Goal: Find specific page/section: Find specific page/section

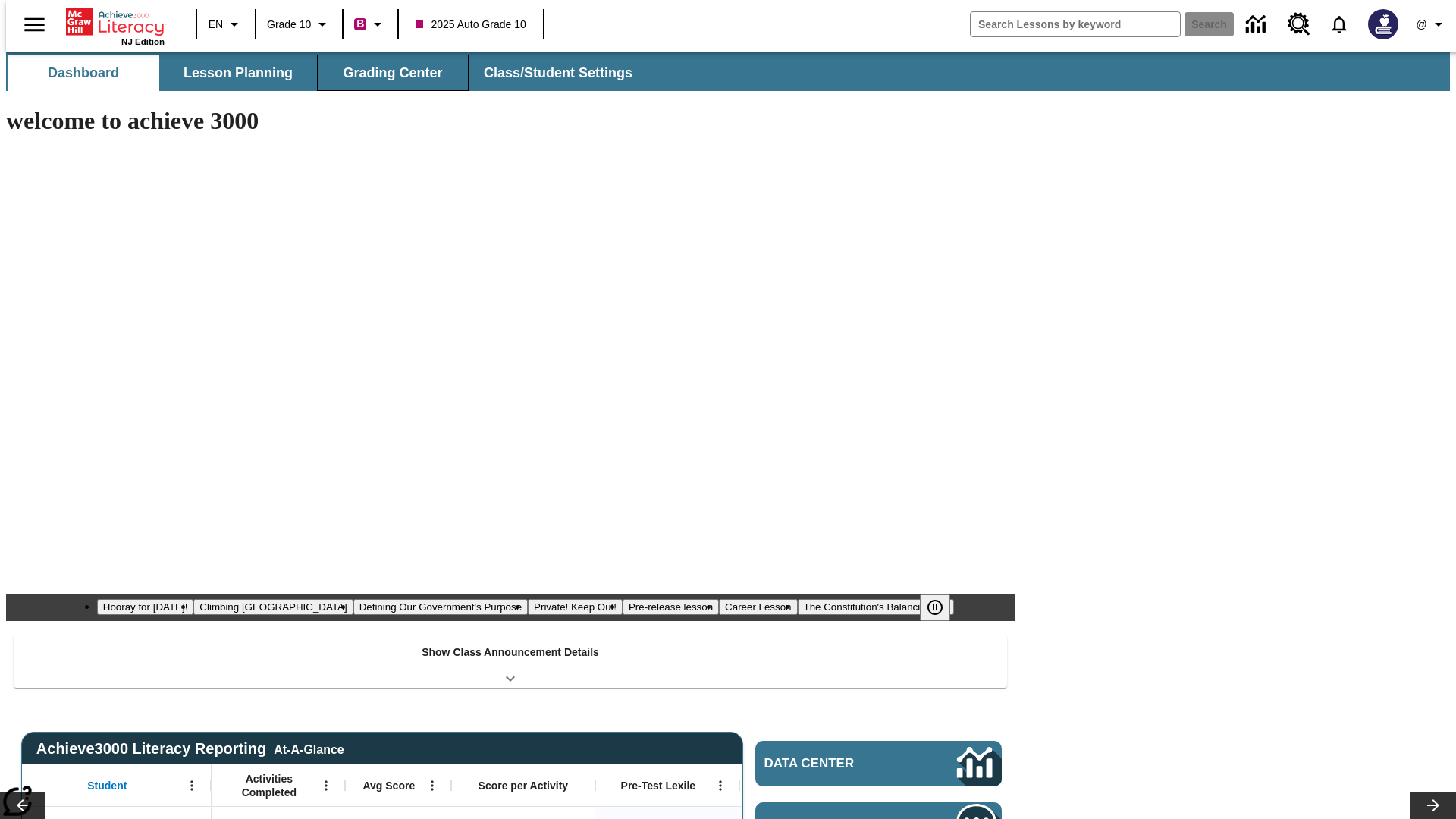
click at [387, 72] on span "Grading Center" at bounding box center [392, 73] width 99 height 18
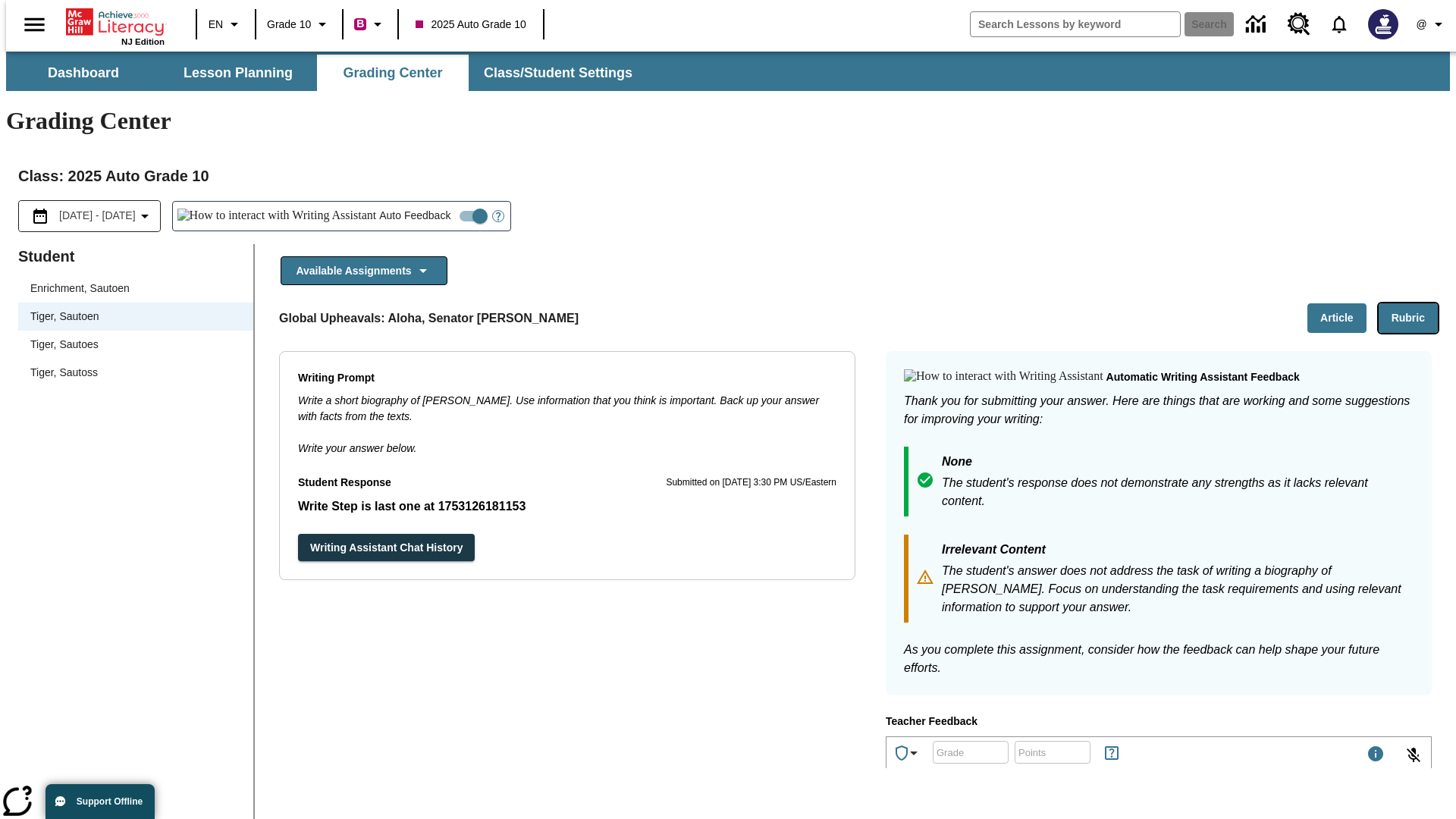
click at [1414, 304] on button "Rubric" at bounding box center [1408, 318] width 59 height 29
click at [1342, 304] on button "Article" at bounding box center [1336, 318] width 59 height 29
click at [225, 24] on icon "Language: EN, Select a language" at bounding box center [234, 24] width 19 height 19
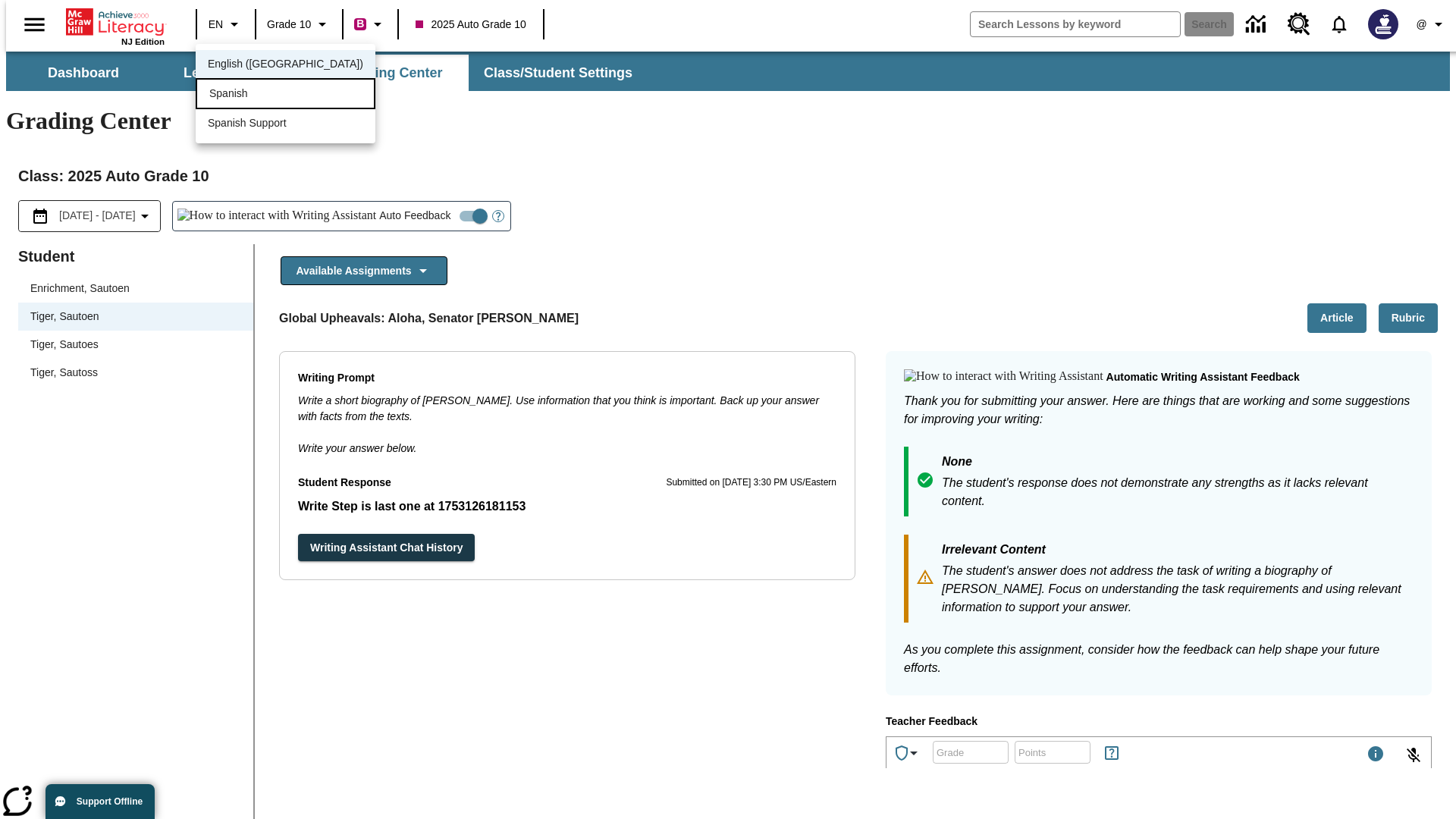
click at [253, 95] on div "Spanish" at bounding box center [285, 94] width 179 height 31
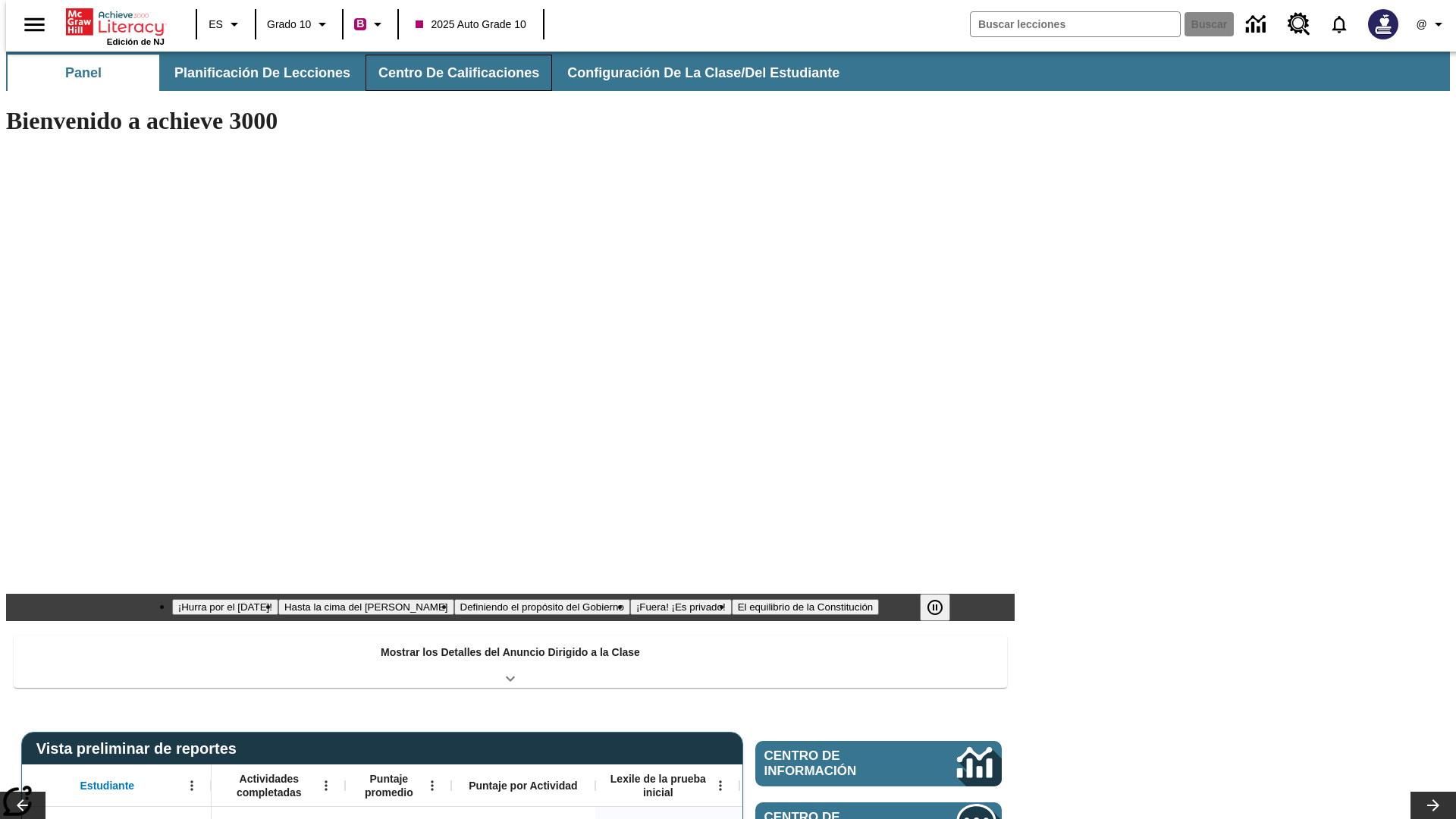
click at [446, 72] on span "Centro de calificaciones" at bounding box center [459, 73] width 161 height 18
